Goal: Find specific page/section: Find specific page/section

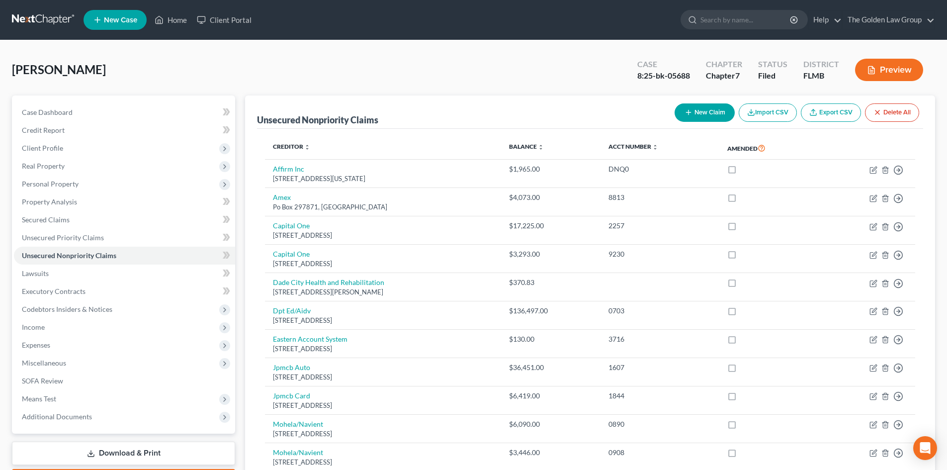
click at [66, 20] on link at bounding box center [44, 20] width 64 height 18
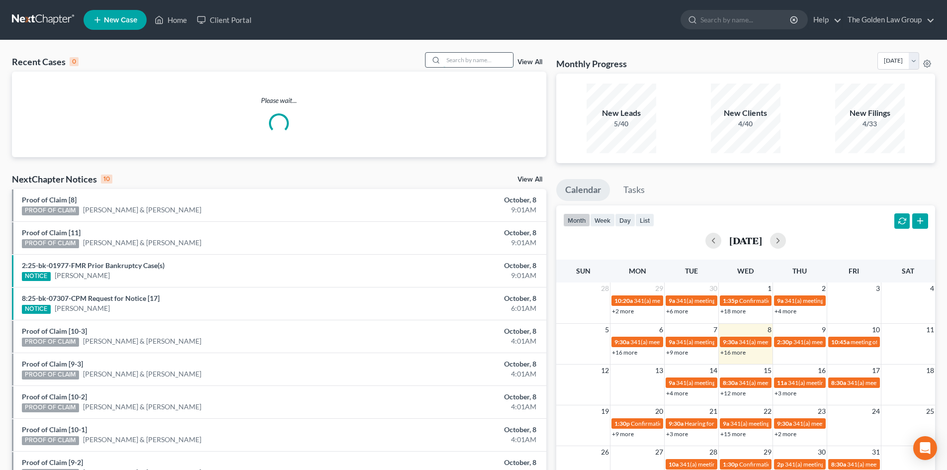
click at [453, 62] on input "search" at bounding box center [479, 60] width 70 height 14
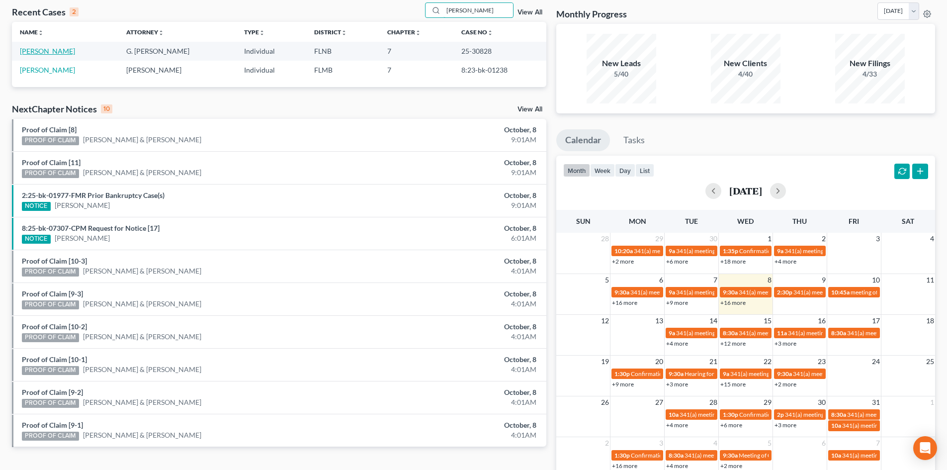
type input "richardson"
click at [65, 49] on link "Richardson, William" at bounding box center [47, 51] width 55 height 8
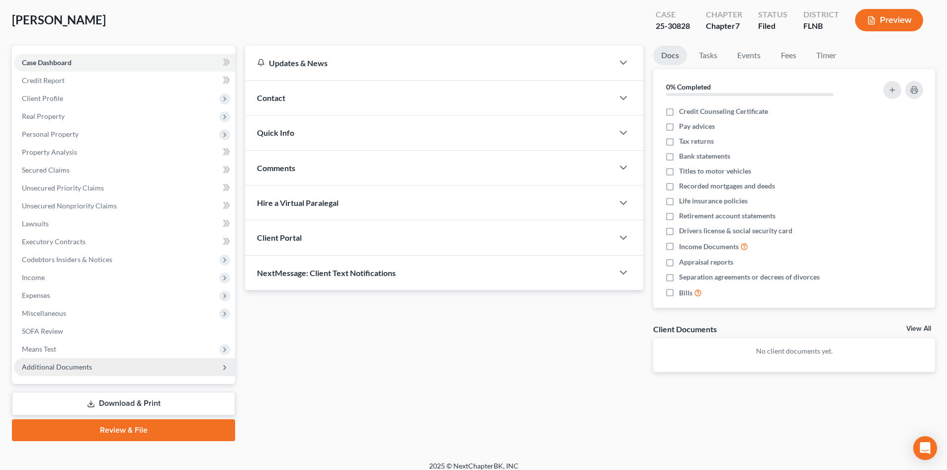
click at [68, 363] on span "Additional Documents" at bounding box center [57, 367] width 70 height 8
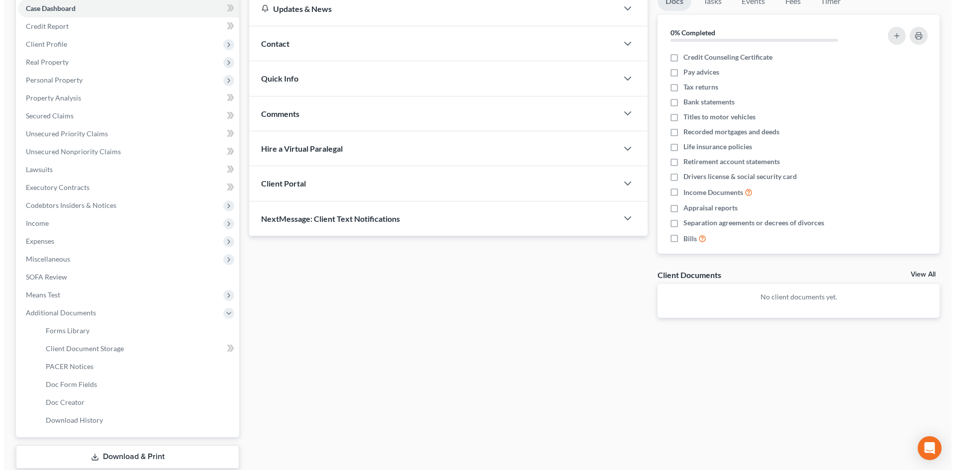
scroll to position [17, 0]
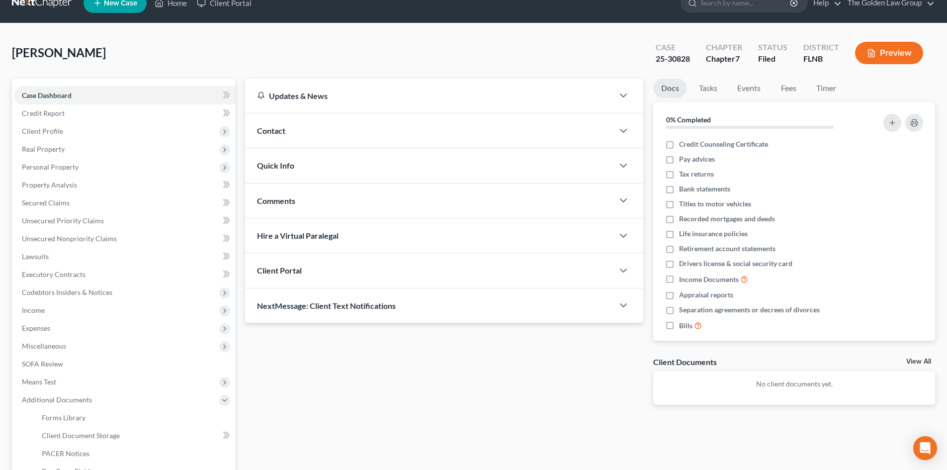
click at [891, 52] on button "Preview" at bounding box center [889, 53] width 68 height 22
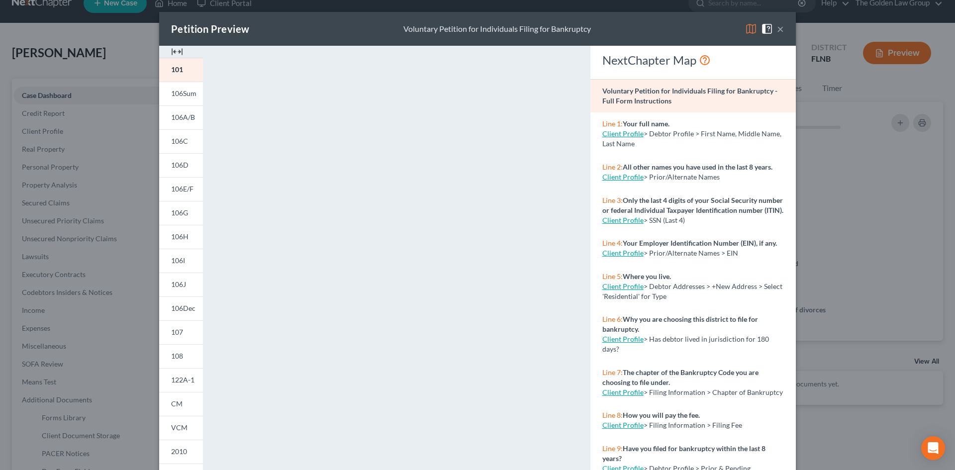
click at [778, 31] on button "×" at bounding box center [780, 29] width 7 height 12
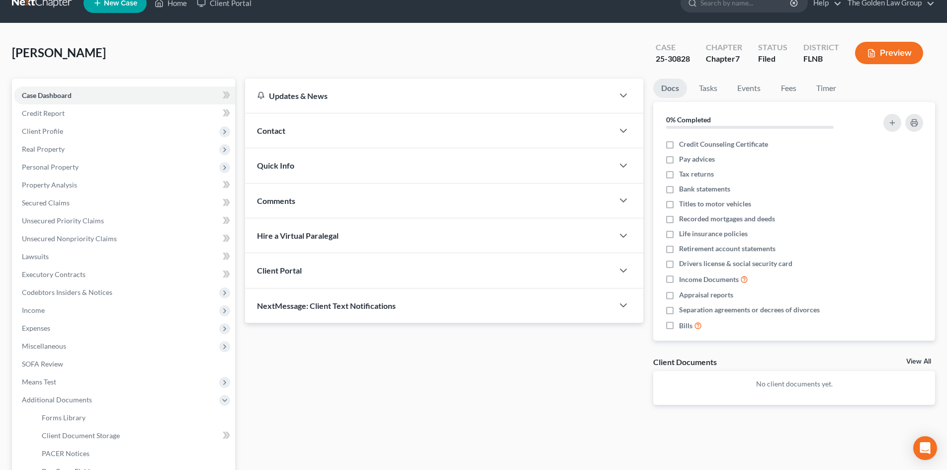
click at [888, 54] on button "Preview" at bounding box center [889, 53] width 68 height 22
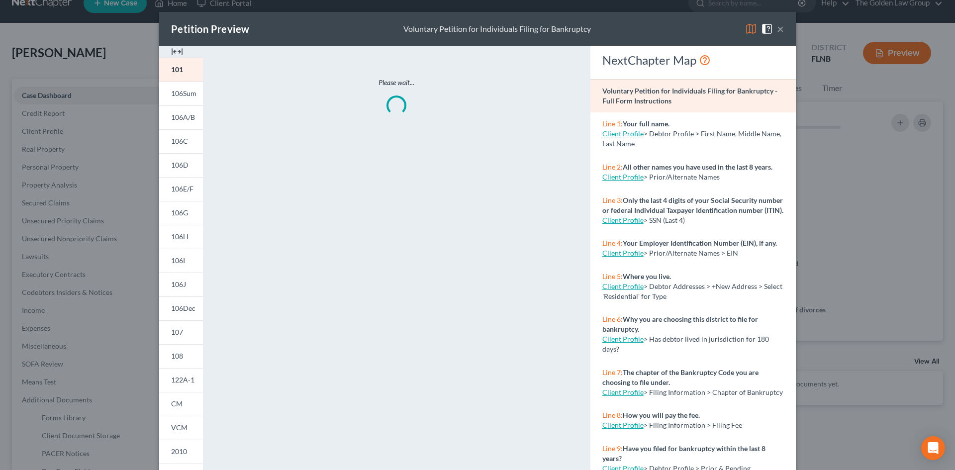
click at [750, 32] on img at bounding box center [751, 29] width 12 height 12
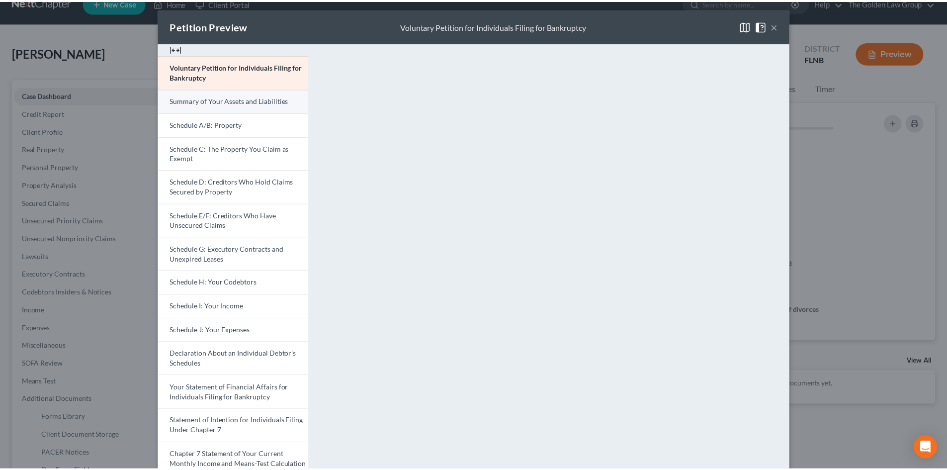
scroll to position [0, 0]
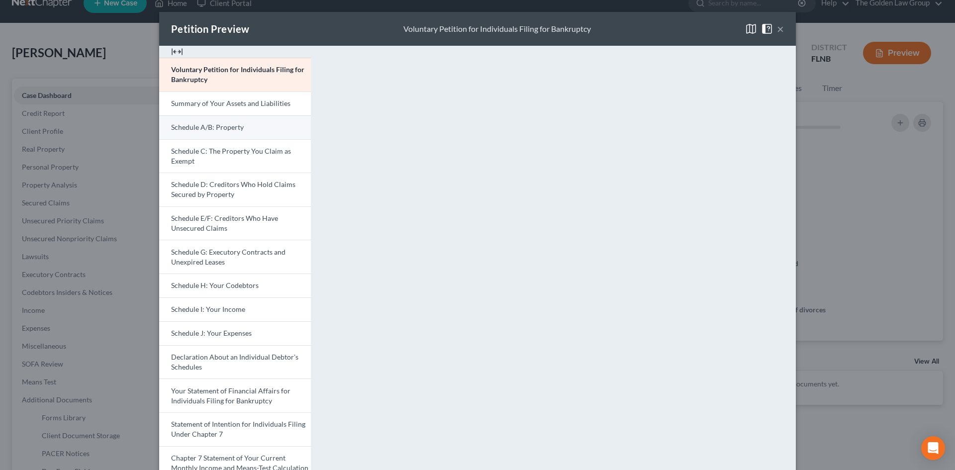
drag, startPoint x: 234, startPoint y: 129, endPoint x: 309, endPoint y: 140, distance: 75.9
click at [234, 128] on span "Schedule A/B: Property" at bounding box center [207, 127] width 73 height 8
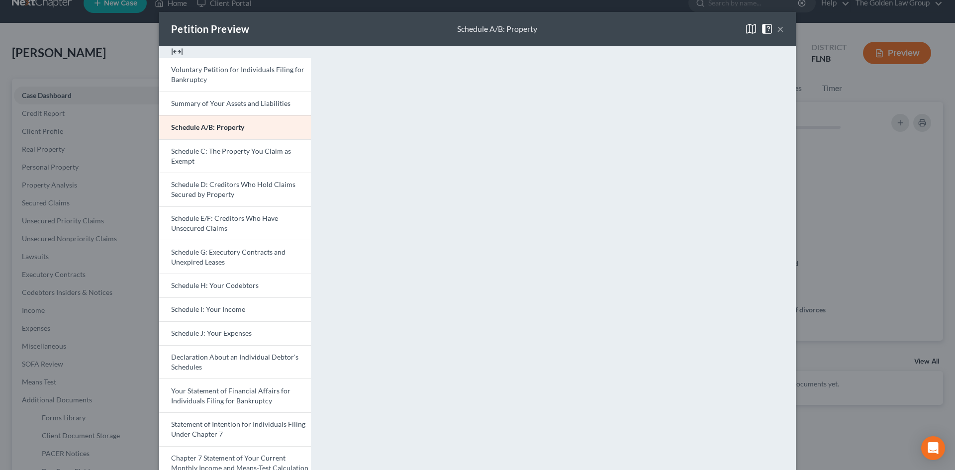
click at [777, 29] on button "×" at bounding box center [780, 29] width 7 height 12
